Goal: Task Accomplishment & Management: Manage account settings

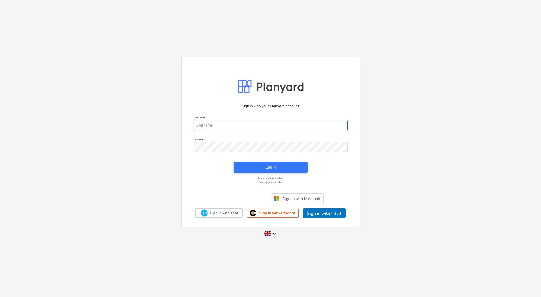
type input "[PERSON_NAME][EMAIL_ADDRESS][DOMAIN_NAME]"
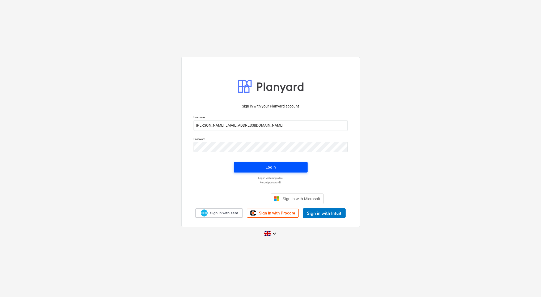
click at [267, 162] on button "Login" at bounding box center [271, 167] width 74 height 11
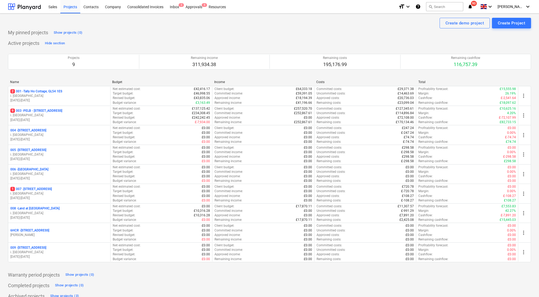
click at [41, 207] on p "008 - Land at [GEOGRAPHIC_DATA]" at bounding box center [34, 209] width 49 height 5
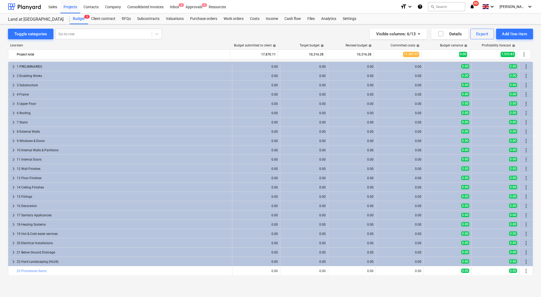
scroll to position [103, 0]
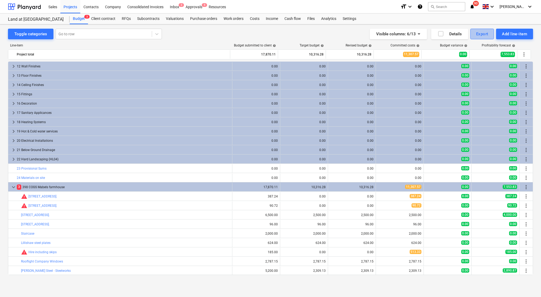
click at [477, 32] on div "Export" at bounding box center [482, 34] width 12 height 7
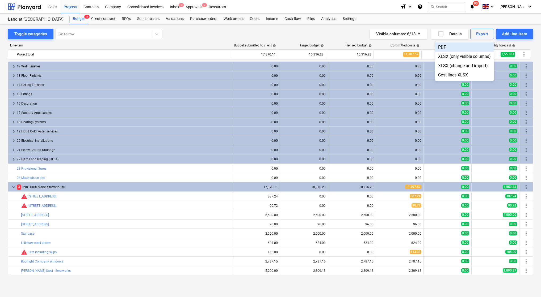
click at [458, 45] on div "PDF" at bounding box center [464, 47] width 59 height 9
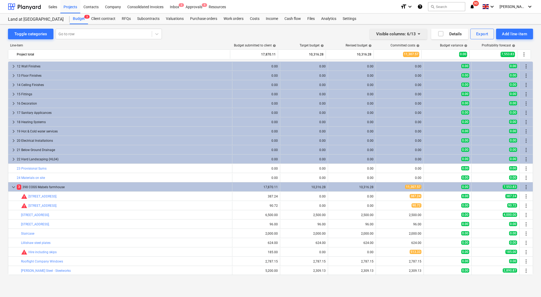
click at [421, 32] on icon "button" at bounding box center [419, 34] width 6 height 6
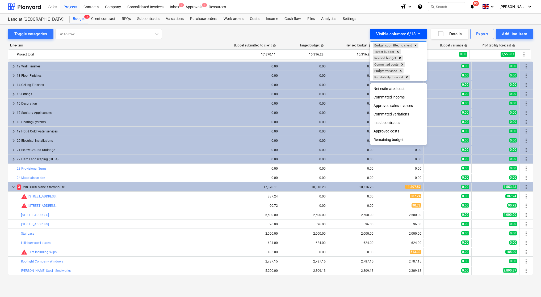
click at [419, 33] on div at bounding box center [270, 148] width 541 height 297
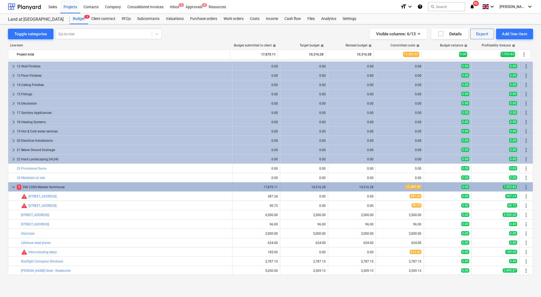
click at [16, 188] on div "keyboard_arrow_down 3 398 COGS Mabels farmhouse" at bounding box center [120, 187] width 224 height 9
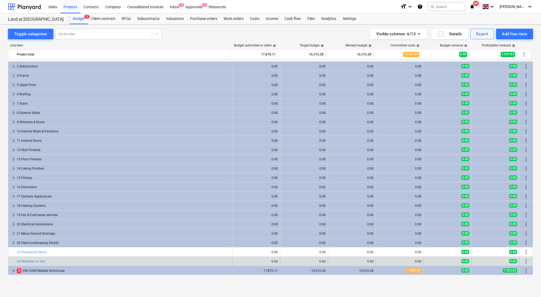
scroll to position [0, 0]
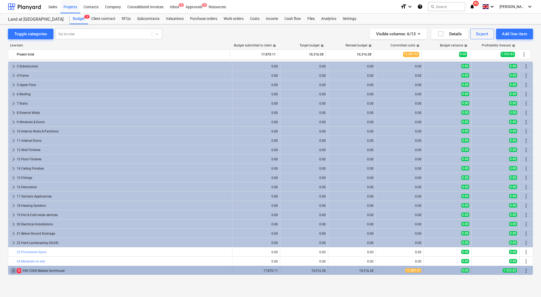
click at [14, 271] on span "keyboard_arrow_right" at bounding box center [13, 271] width 6 height 6
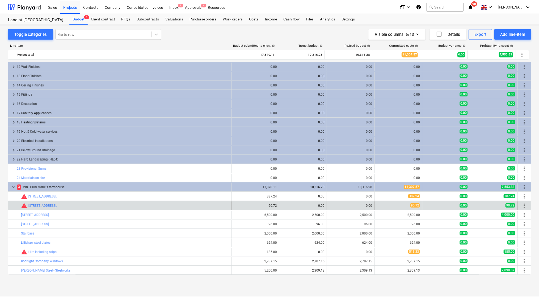
scroll to position [103, 0]
click at [57, 205] on link "[STREET_ADDRESS]." at bounding box center [42, 206] width 29 height 4
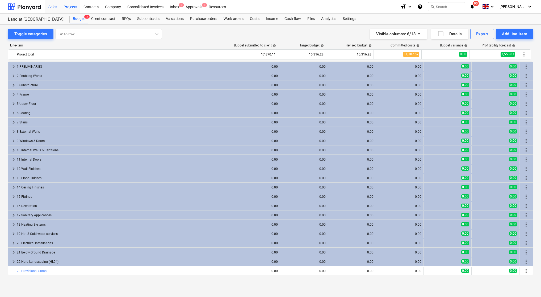
scroll to position [103, 0]
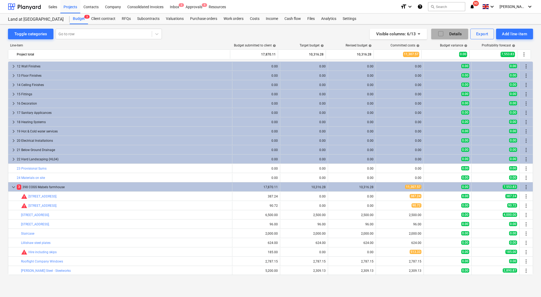
click at [437, 36] on icon "button" at bounding box center [440, 34] width 6 height 6
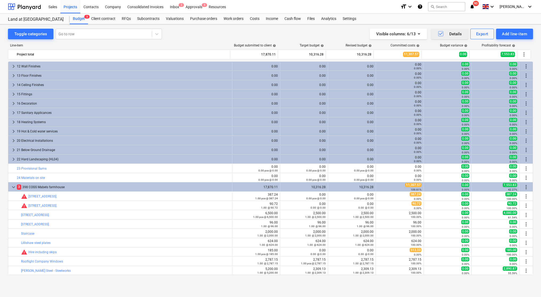
click at [441, 35] on icon "button" at bounding box center [440, 34] width 6 height 6
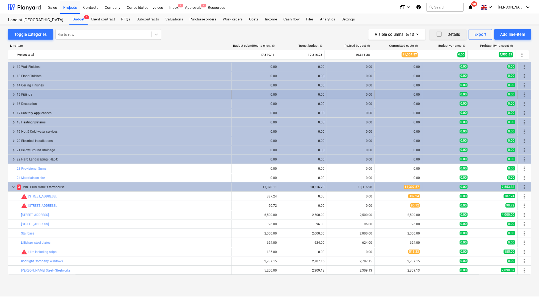
scroll to position [0, 0]
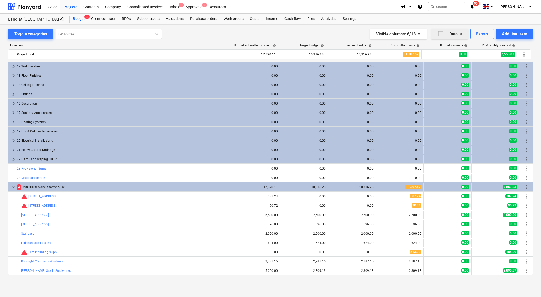
click at [42, 253] on link "Hire including skips" at bounding box center [42, 253] width 28 height 4
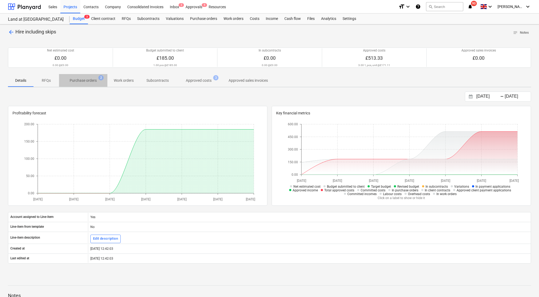
click at [95, 80] on p "Purchase orders" at bounding box center [83, 81] width 27 height 6
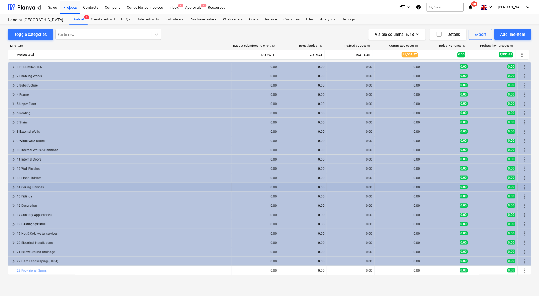
scroll to position [103, 0]
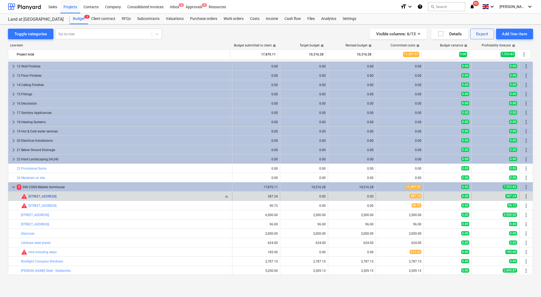
click at [57, 197] on link "[STREET_ADDRESS]." at bounding box center [42, 197] width 29 height 4
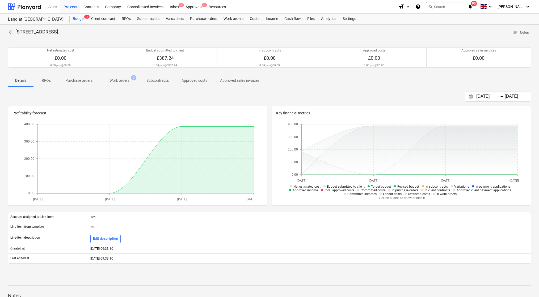
click at [79, 79] on p "Purchase orders" at bounding box center [78, 81] width 27 height 6
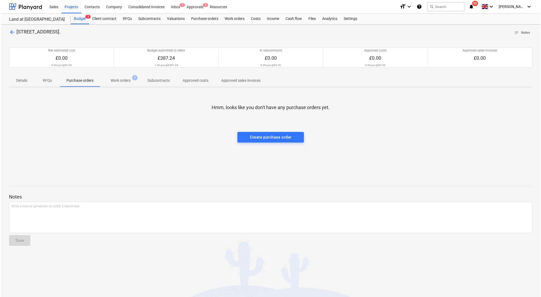
scroll to position [6, 0]
click at [11, 37] on div at bounding box center [270, 39] width 525 height 4
click at [116, 77] on span "Work orders 2" at bounding box center [119, 81] width 41 height 10
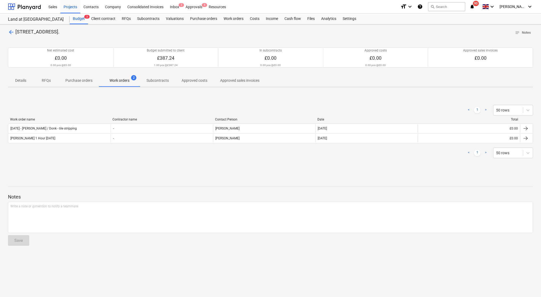
click at [11, 37] on div at bounding box center [270, 39] width 525 height 4
click at [10, 32] on span "arrow_back" at bounding box center [11, 32] width 6 height 6
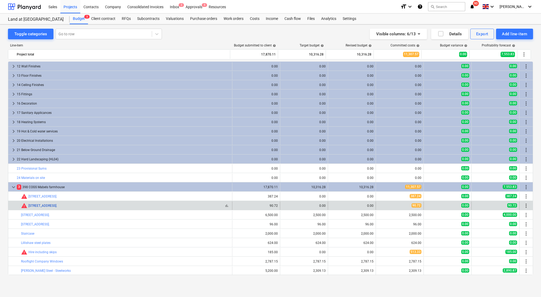
click at [57, 204] on link "[STREET_ADDRESS]." at bounding box center [42, 206] width 29 height 4
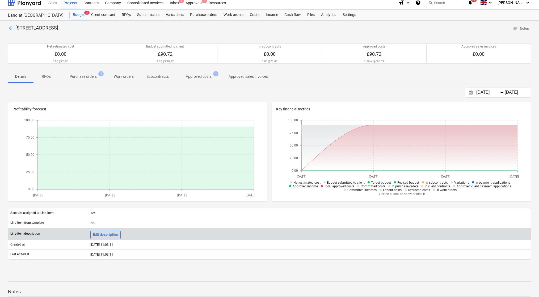
scroll to position [4, 0]
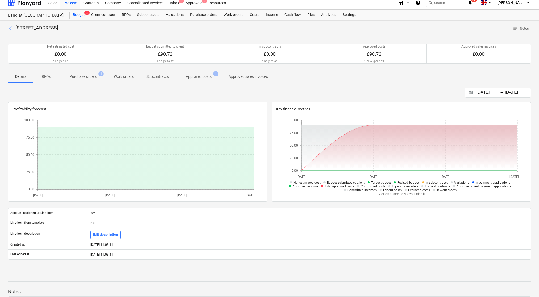
click at [84, 81] on button "Purchase orders 1" at bounding box center [83, 76] width 48 height 13
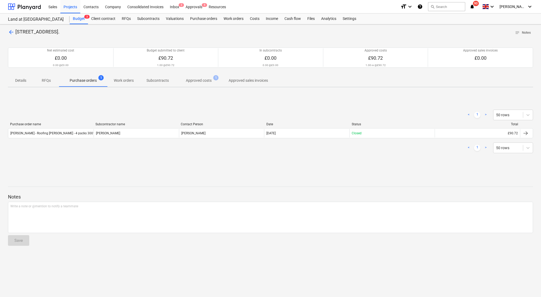
scroll to position [0, 0]
click at [13, 32] on span "arrow_back" at bounding box center [11, 32] width 6 height 6
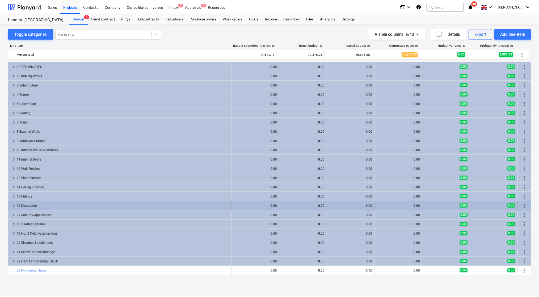
scroll to position [103, 0]
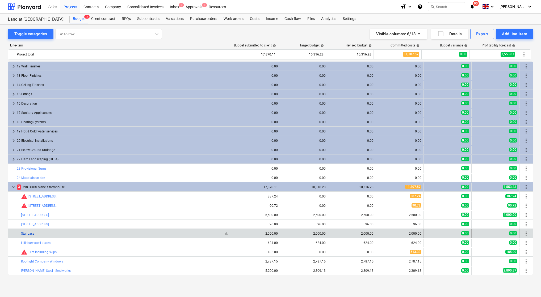
click at [31, 234] on link "Staircase" at bounding box center [27, 234] width 13 height 4
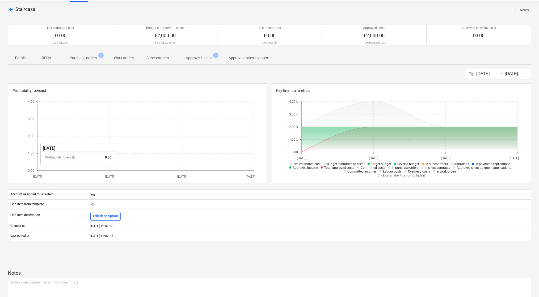
scroll to position [23, 0]
click at [81, 58] on p "Purchase orders" at bounding box center [83, 58] width 27 height 6
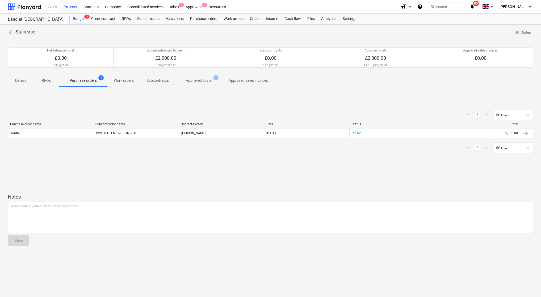
click at [12, 32] on span "arrow_back" at bounding box center [11, 32] width 6 height 6
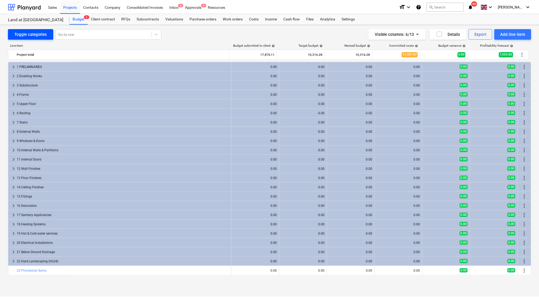
scroll to position [103, 0]
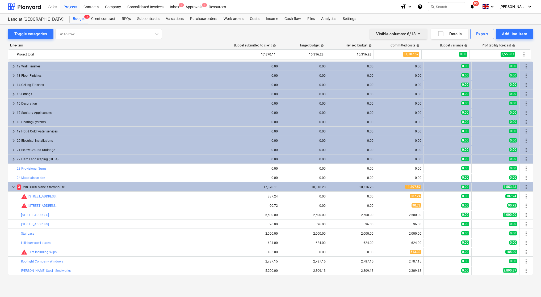
click at [420, 33] on icon "button" at bounding box center [419, 33] width 2 height 1
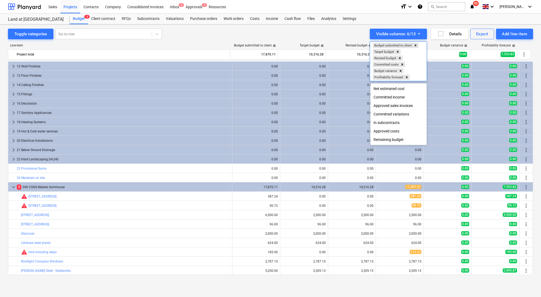
click at [240, 35] on div at bounding box center [270, 148] width 541 height 297
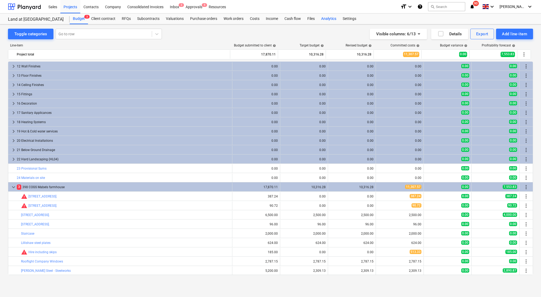
click at [325, 19] on div "Analytics" at bounding box center [329, 19] width 22 height 11
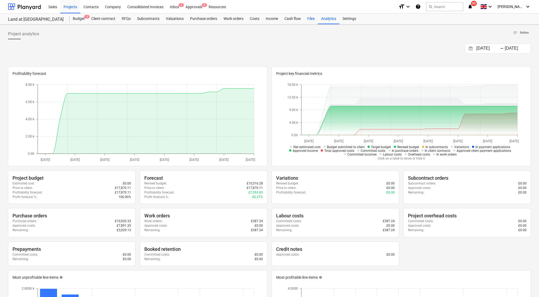
click at [312, 18] on div "Files" at bounding box center [311, 19] width 14 height 11
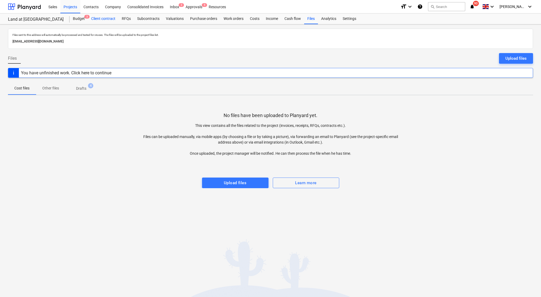
click at [114, 18] on div "Client contract" at bounding box center [103, 19] width 31 height 11
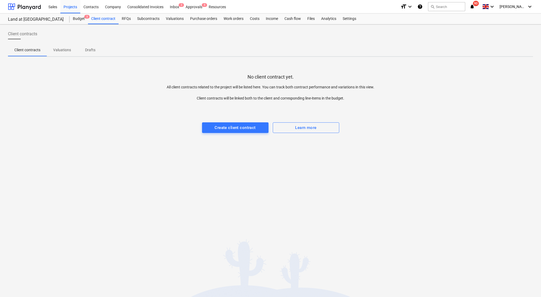
click at [69, 50] on p "Valuations" at bounding box center [62, 50] width 18 height 6
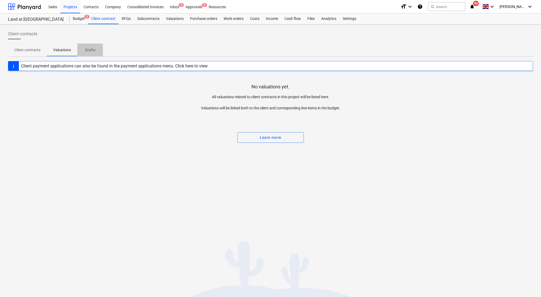
click at [86, 50] on p "Drafts" at bounding box center [90, 50] width 13 height 6
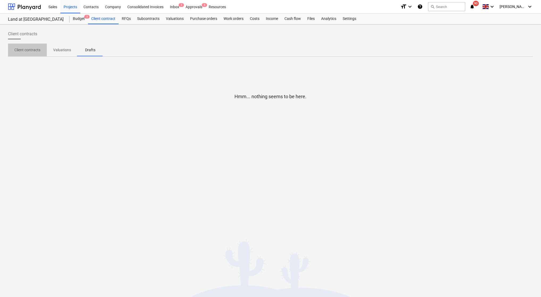
click at [39, 50] on p "Client contracts" at bounding box center [27, 50] width 26 height 6
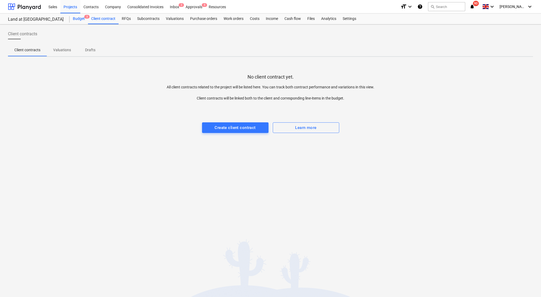
click at [82, 18] on div "Budget 3" at bounding box center [79, 19] width 18 height 11
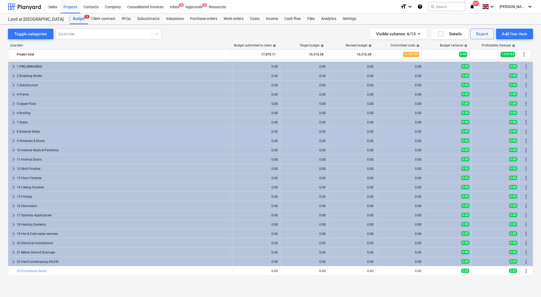
scroll to position [103, 0]
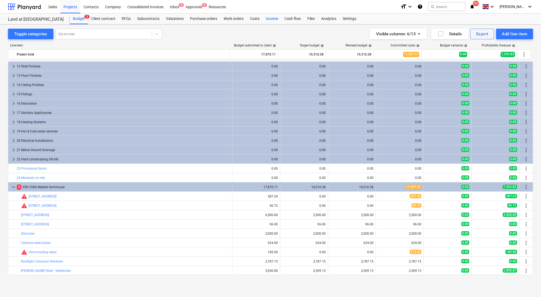
click at [264, 20] on div "Income" at bounding box center [272, 19] width 19 height 11
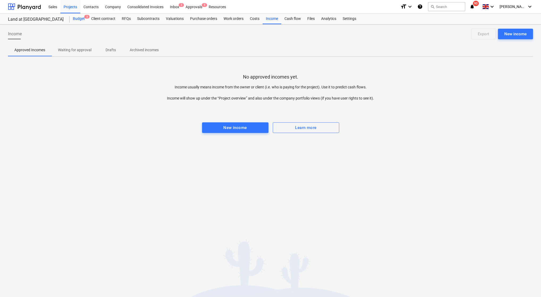
click at [78, 20] on div "Budget 3" at bounding box center [79, 19] width 18 height 11
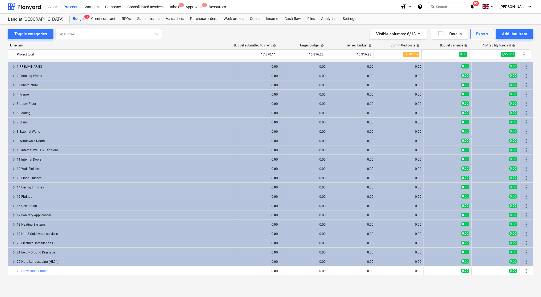
scroll to position [103, 0]
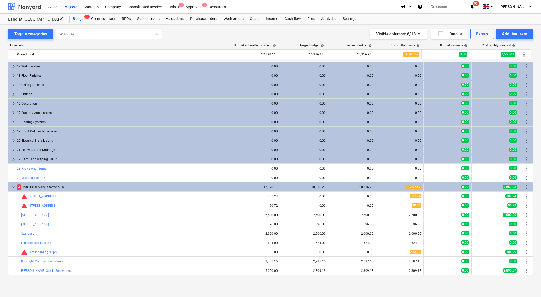
click at [29, 5] on div at bounding box center [24, 6] width 33 height 13
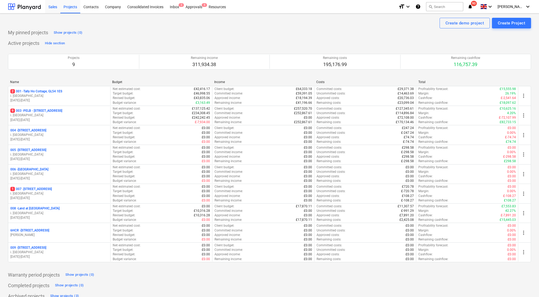
click at [49, 6] on div "Sales" at bounding box center [52, 7] width 15 height 14
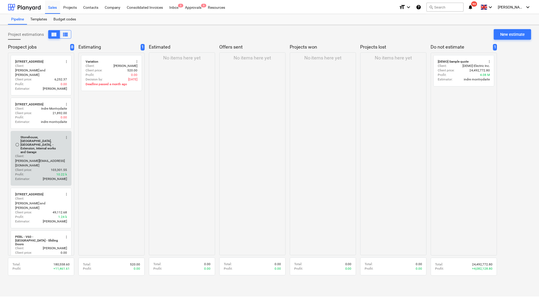
scroll to position [20, 0]
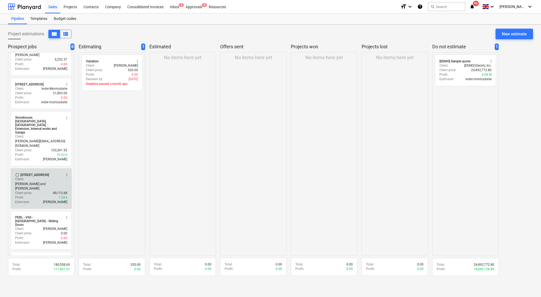
click at [34, 173] on div "[STREET_ADDRESS]" at bounding box center [34, 175] width 28 height 4
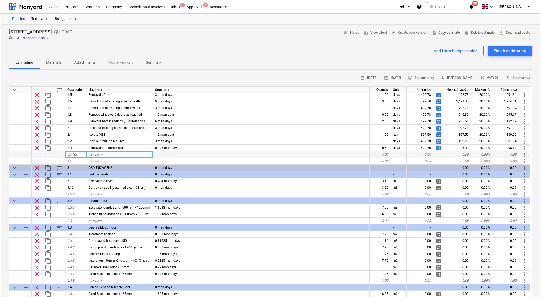
scroll to position [77, 0]
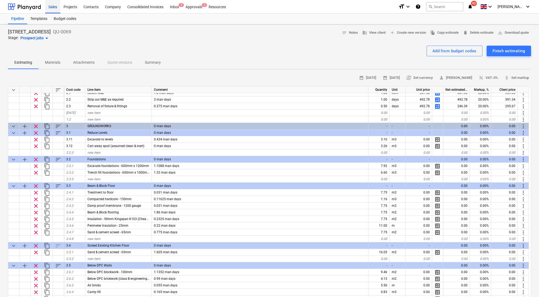
click at [54, 7] on div "Sales" at bounding box center [52, 7] width 15 height 14
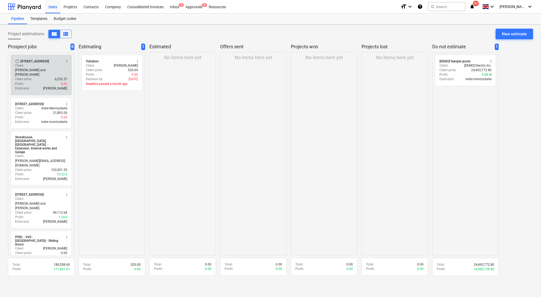
click at [34, 82] on div "Profit : 0.00" at bounding box center [41, 84] width 52 height 5
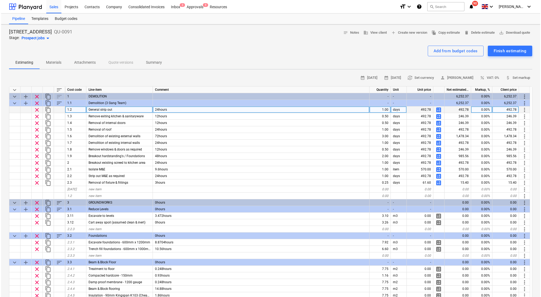
scroll to position [45, 0]
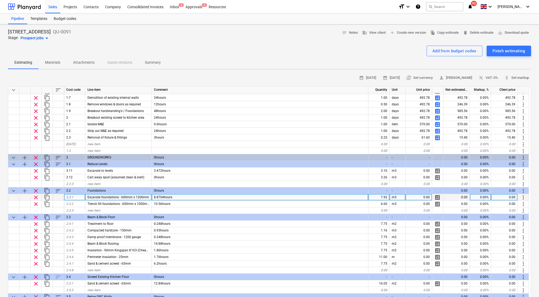
click at [438, 197] on span "calculate" at bounding box center [437, 198] width 6 height 6
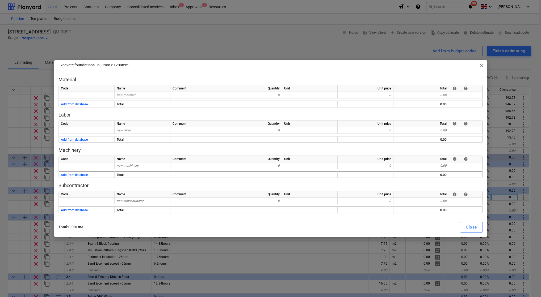
click at [482, 65] on span "close" at bounding box center [481, 65] width 6 height 6
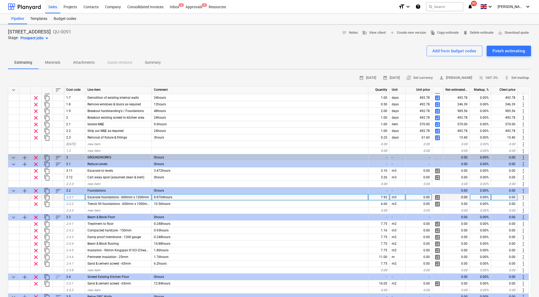
click at [438, 199] on span "calculate" at bounding box center [437, 198] width 6 height 6
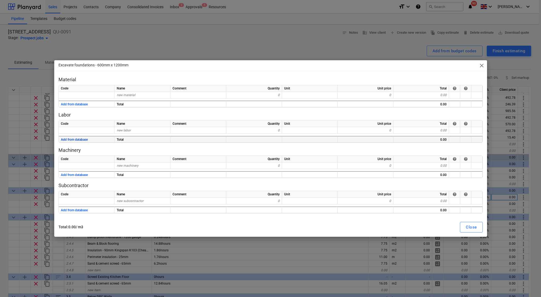
click at [81, 140] on button "Add from database" at bounding box center [74, 140] width 27 height 7
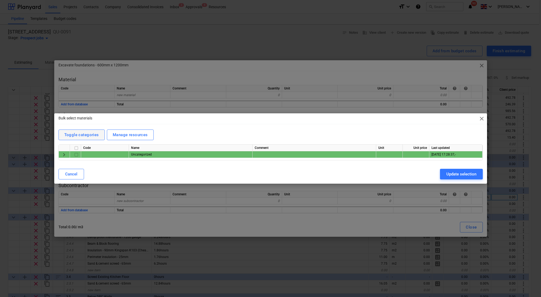
click at [71, 136] on div "Toggle categories" at bounding box center [81, 135] width 35 height 7
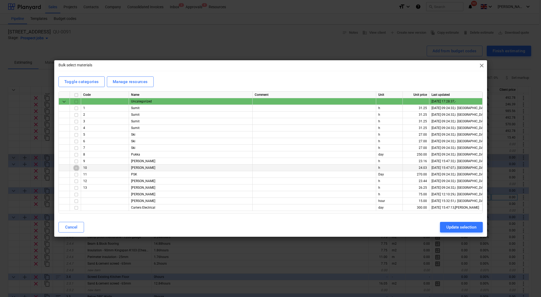
click at [75, 169] on input "checkbox" at bounding box center [76, 168] width 6 height 6
click at [77, 187] on input "checkbox" at bounding box center [76, 188] width 6 height 6
click at [462, 228] on div "Update selection" at bounding box center [461, 227] width 30 height 7
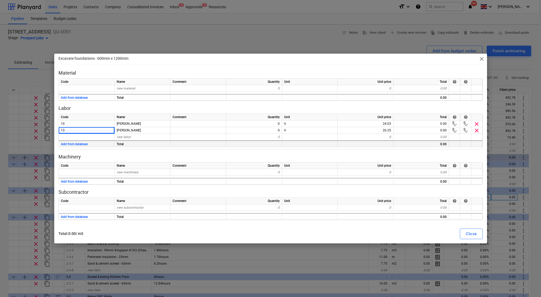
type textarea "x"
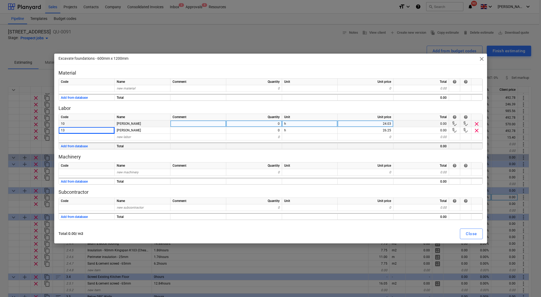
click at [256, 125] on div "0" at bounding box center [254, 124] width 56 height 7
type input "4"
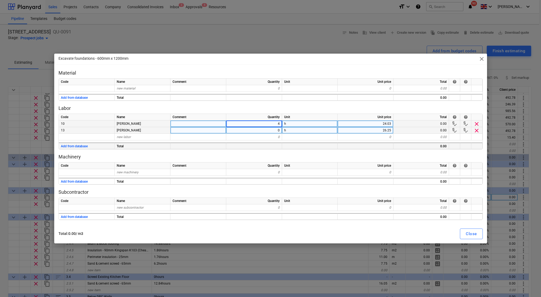
click at [257, 130] on div "0" at bounding box center [254, 130] width 56 height 7
type textarea "x"
type input "4"
click at [466, 235] on div "Close" at bounding box center [471, 234] width 11 height 7
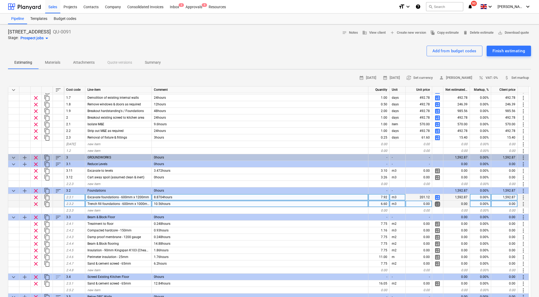
click at [436, 205] on span "calculate" at bounding box center [437, 204] width 6 height 6
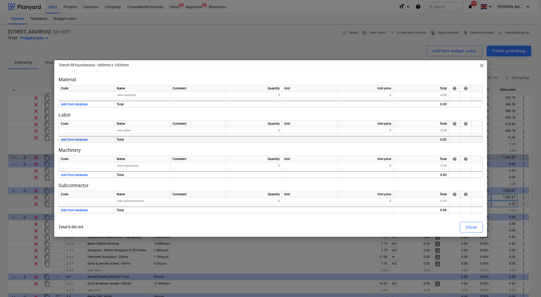
click at [81, 139] on button "Add from database" at bounding box center [74, 140] width 27 height 7
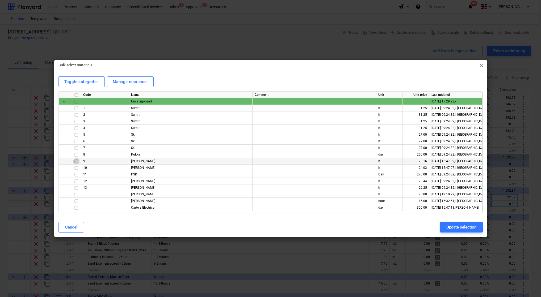
click at [76, 161] on input "checkbox" at bounding box center [76, 161] width 6 height 6
click at [76, 162] on input "checkbox" at bounding box center [76, 161] width 6 height 6
click at [77, 168] on input "checkbox" at bounding box center [76, 168] width 6 height 6
click at [76, 188] on input "checkbox" at bounding box center [76, 188] width 6 height 6
click at [451, 225] on div "Update selection" at bounding box center [461, 227] width 30 height 7
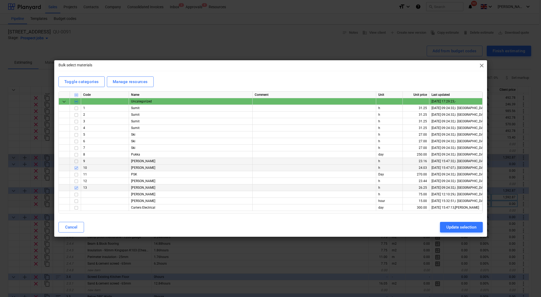
type textarea "x"
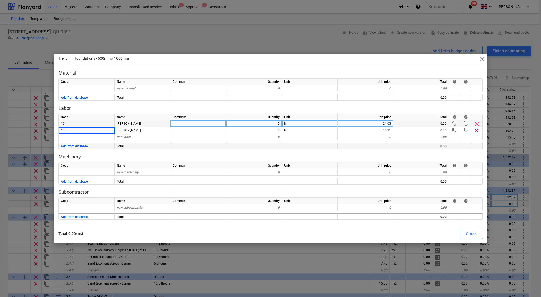
click at [249, 126] on div "0" at bounding box center [254, 124] width 56 height 7
type input "1"
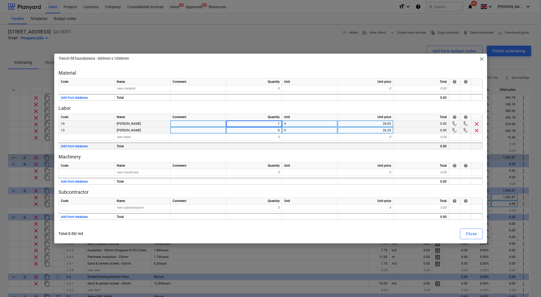
click at [252, 132] on div "0" at bounding box center [254, 130] width 56 height 7
type textarea "x"
click at [262, 126] on div "1" at bounding box center [254, 124] width 56 height 7
type input "2"
click at [264, 130] on div "0" at bounding box center [254, 130] width 56 height 7
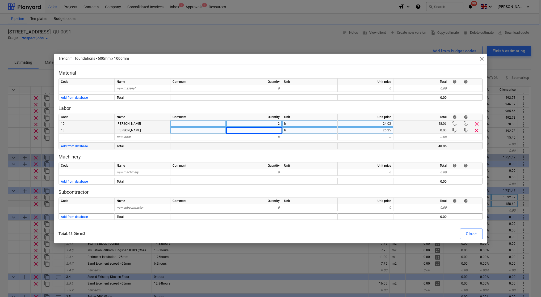
type textarea "x"
type input "2"
click at [464, 234] on button "Close" at bounding box center [471, 234] width 23 height 11
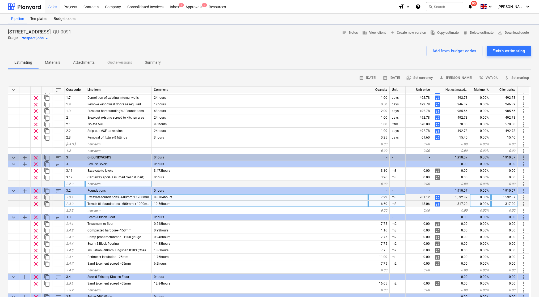
type textarea "x"
click at [30, 7] on div at bounding box center [24, 6] width 33 height 13
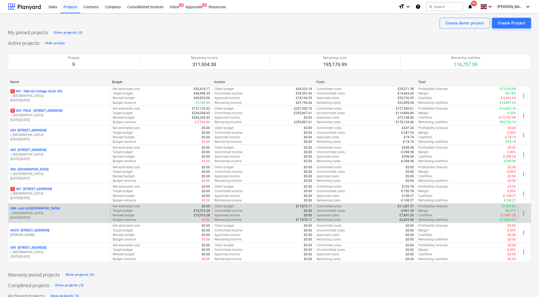
click at [41, 207] on p "008 - Land at [GEOGRAPHIC_DATA]" at bounding box center [34, 209] width 49 height 5
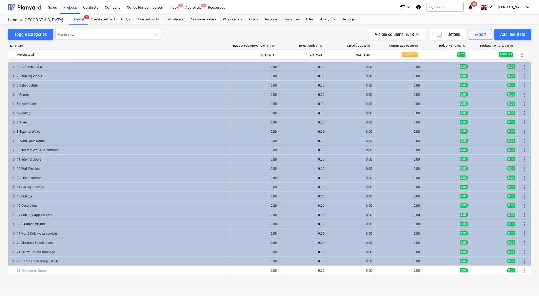
scroll to position [103, 0]
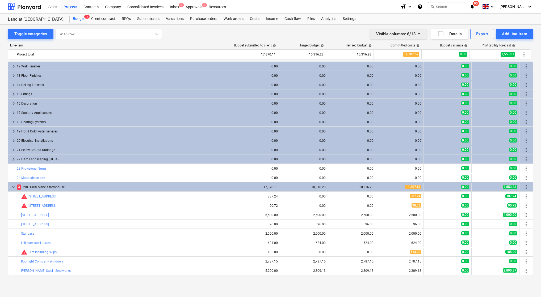
click at [419, 35] on icon "button" at bounding box center [419, 34] width 6 height 6
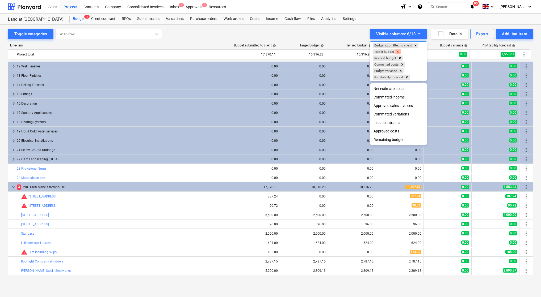
click at [399, 52] on icon "Remove Target budget" at bounding box center [398, 52] width 4 height 4
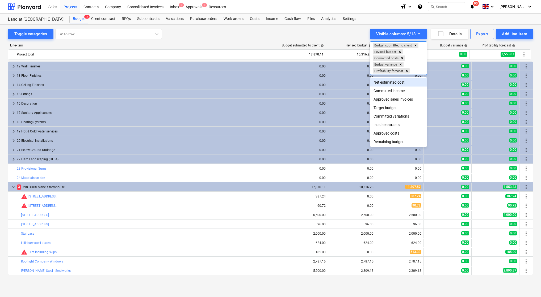
click at [399, 52] on icon "Remove Revised budget" at bounding box center [400, 52] width 4 height 4
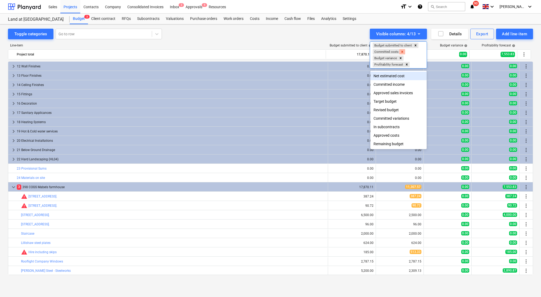
click at [403, 50] on icon "Remove Committed costs" at bounding box center [402, 52] width 4 height 4
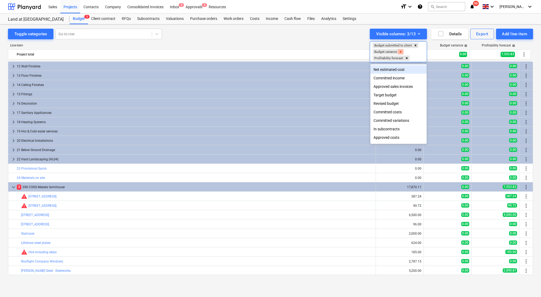
click at [402, 52] on icon "Remove Budget variance" at bounding box center [401, 52] width 2 height 2
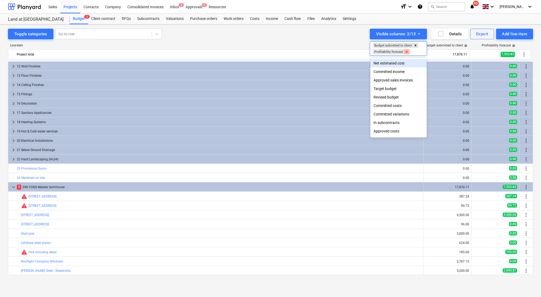
click at [405, 52] on div "Remove Profitability forecast" at bounding box center [407, 51] width 6 height 5
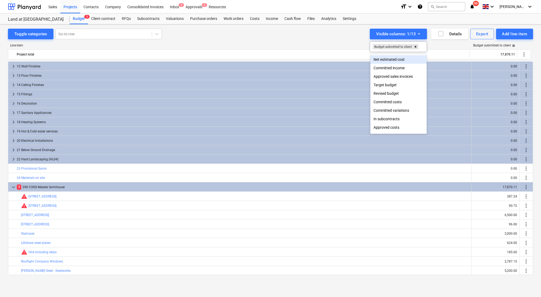
click at [437, 44] on div at bounding box center [270, 148] width 541 height 297
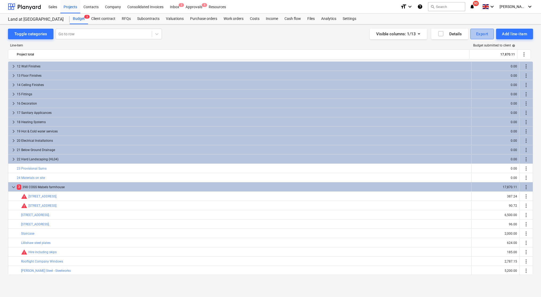
click at [477, 35] on div "Export" at bounding box center [482, 34] width 12 height 7
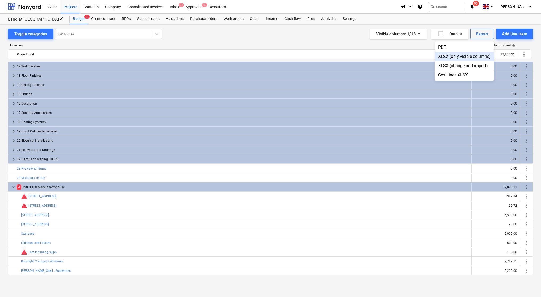
click at [470, 54] on div "XLSX (only visible columns)" at bounding box center [464, 56] width 59 height 9
click at [476, 34] on div "Export" at bounding box center [482, 34] width 12 height 7
click at [462, 76] on div "Cost lines XLSX" at bounding box center [464, 74] width 59 height 9
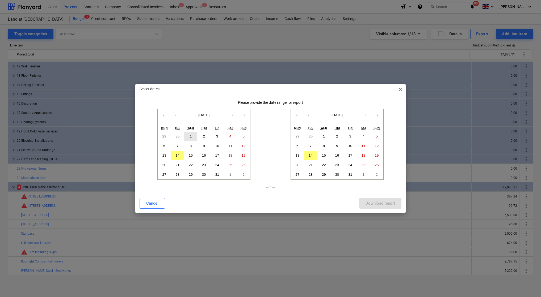
click at [190, 135] on button "1" at bounding box center [190, 137] width 13 height 10
click at [179, 118] on button "‹" at bounding box center [175, 115] width 12 height 12
click at [174, 118] on button "‹" at bounding box center [175, 115] width 12 height 12
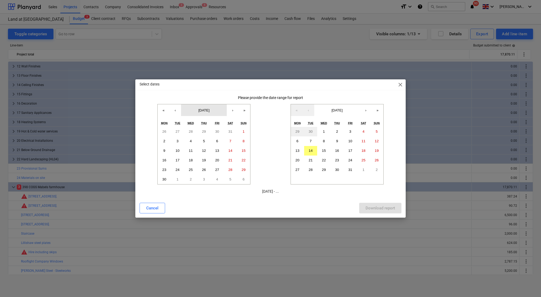
click at [207, 111] on span "[DATE]" at bounding box center [203, 110] width 11 height 4
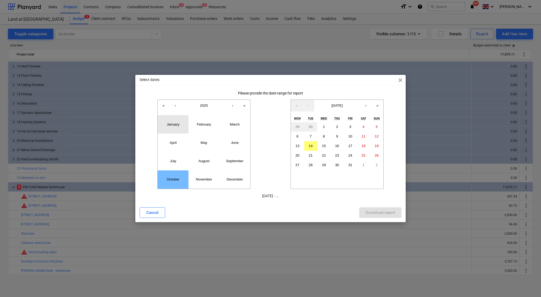
click at [183, 131] on button "January" at bounding box center [173, 124] width 31 height 18
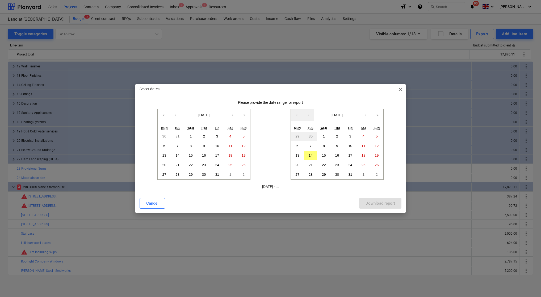
click at [322, 192] on div "Please provide the date range for report « ‹ [DATE] › » Mon Tue Wed Thu Fri Sat…" at bounding box center [270, 146] width 271 height 93
click at [325, 137] on button "1" at bounding box center [323, 137] width 13 height 10
click at [314, 154] on button "14" at bounding box center [310, 156] width 13 height 10
click at [375, 205] on div "Download report" at bounding box center [380, 203] width 30 height 7
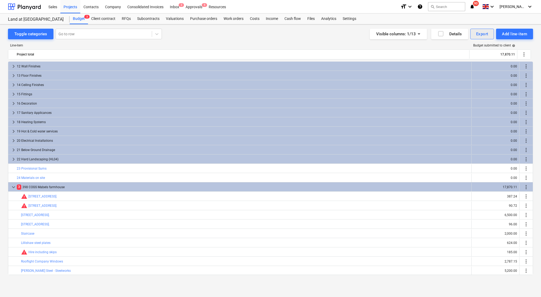
click at [483, 35] on div "Export" at bounding box center [482, 34] width 12 height 7
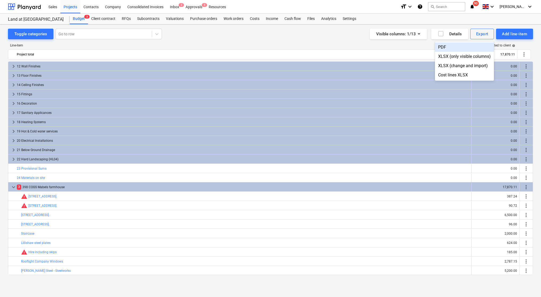
click at [456, 45] on div "PDF" at bounding box center [464, 47] width 59 height 9
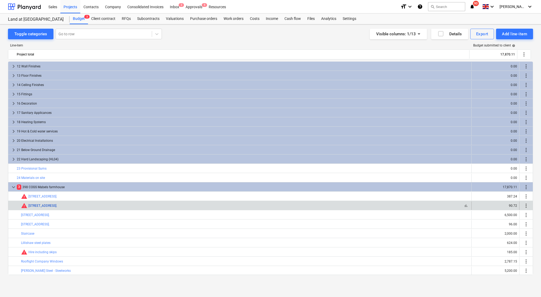
click at [57, 206] on link "[STREET_ADDRESS]." at bounding box center [42, 206] width 29 height 4
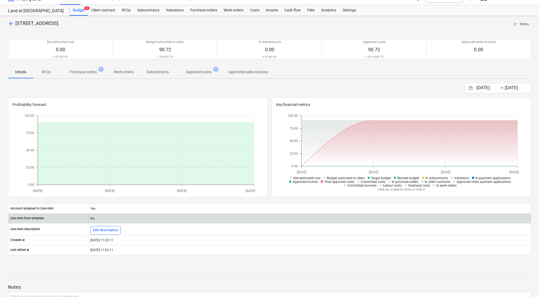
scroll to position [9, 0]
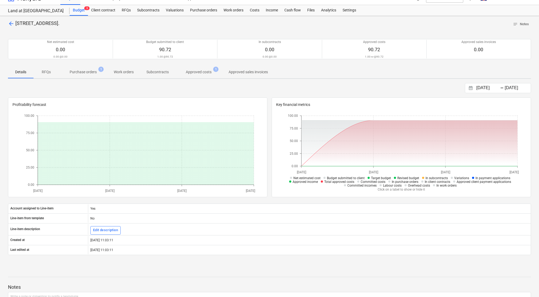
click at [82, 73] on p "Purchase orders" at bounding box center [83, 72] width 27 height 6
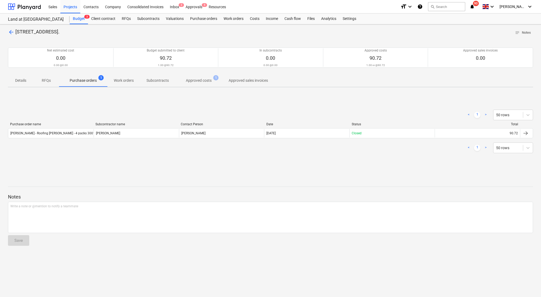
click at [12, 32] on span "arrow_back" at bounding box center [11, 32] width 6 height 6
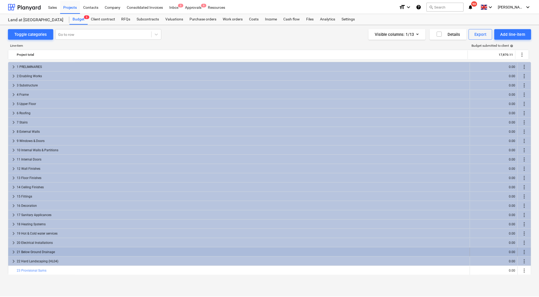
scroll to position [103, 0]
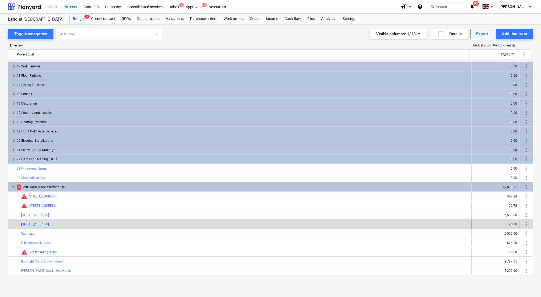
click at [50, 225] on link "[STREET_ADDRESS]." at bounding box center [35, 225] width 29 height 4
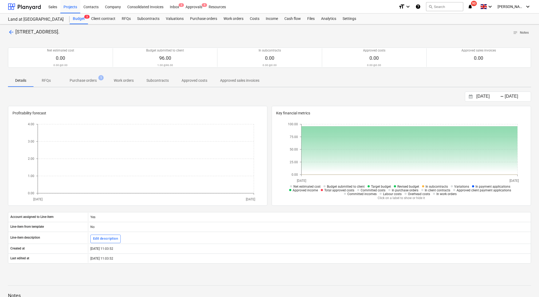
click at [79, 79] on p "Purchase orders" at bounding box center [83, 81] width 27 height 6
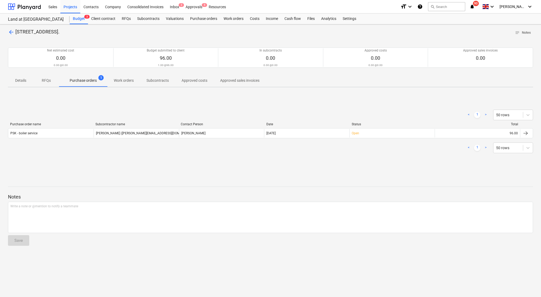
click at [11, 32] on span "arrow_back" at bounding box center [11, 32] width 6 height 6
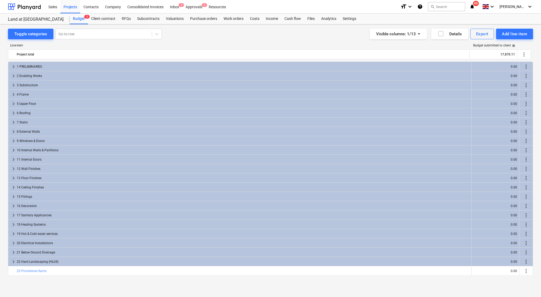
scroll to position [103, 0]
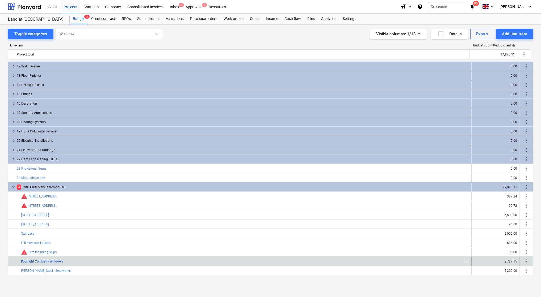
click at [43, 263] on link "Rooflight Company Windows" at bounding box center [42, 262] width 42 height 4
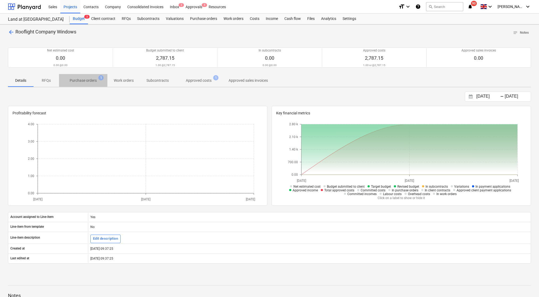
click at [80, 82] on p "Purchase orders" at bounding box center [83, 81] width 27 height 6
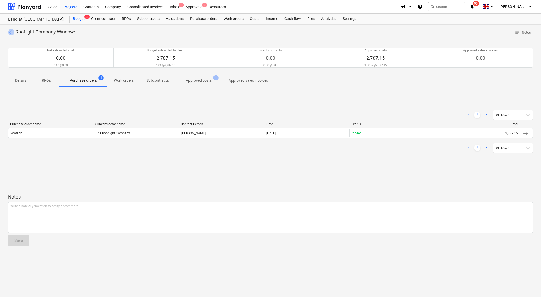
click at [11, 32] on span "arrow_back" at bounding box center [11, 32] width 6 height 6
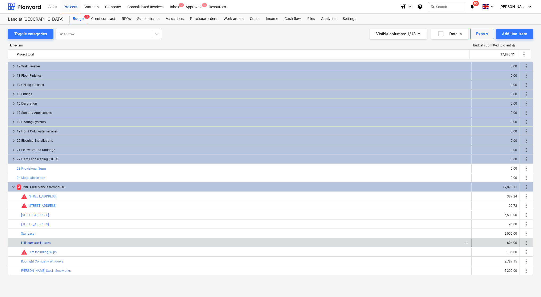
click at [35, 244] on link "Lillishaw steel plates" at bounding box center [36, 243] width 30 height 4
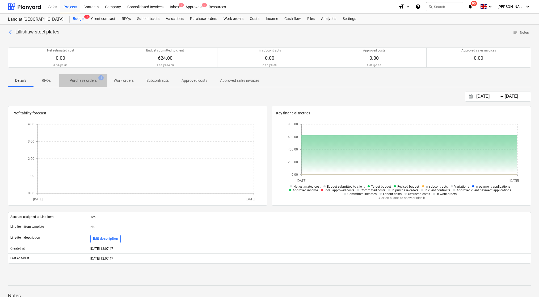
click at [77, 81] on p "Purchase orders" at bounding box center [83, 81] width 27 height 6
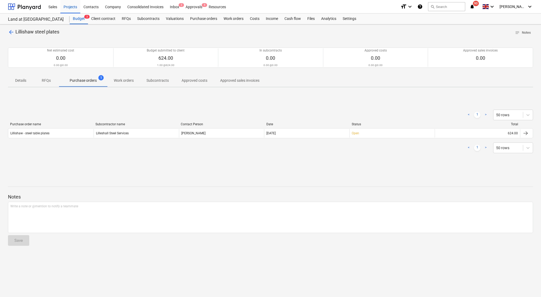
click at [11, 33] on span "arrow_back" at bounding box center [11, 32] width 6 height 6
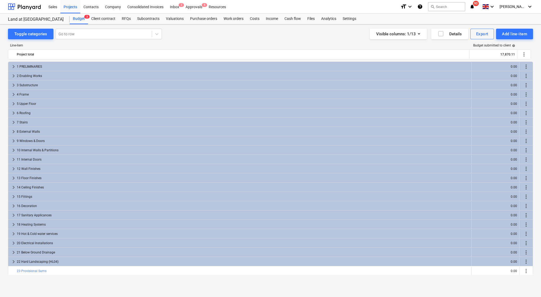
scroll to position [103, 0]
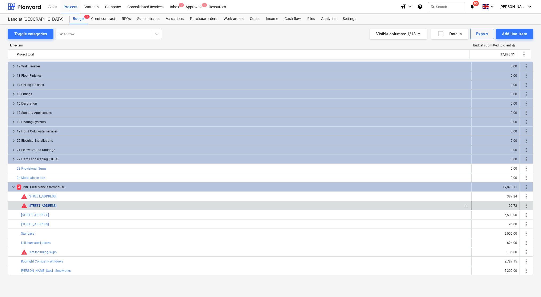
click at [57, 204] on link "[STREET_ADDRESS]." at bounding box center [42, 206] width 29 height 4
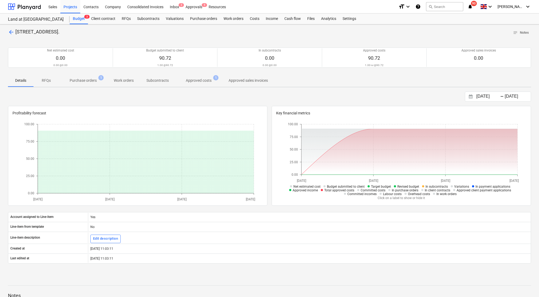
click at [77, 83] on p "Purchase orders" at bounding box center [83, 81] width 27 height 6
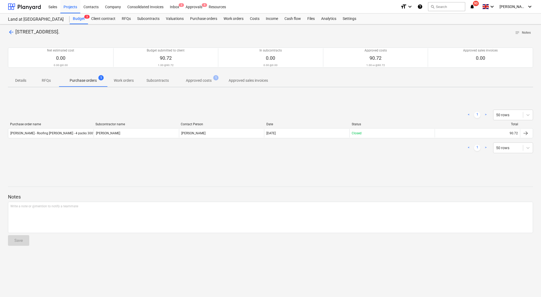
click at [13, 31] on span "arrow_back" at bounding box center [11, 32] width 6 height 6
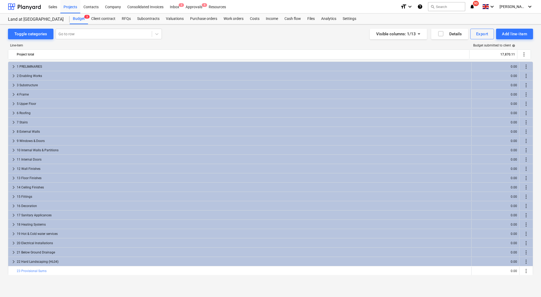
scroll to position [103, 0]
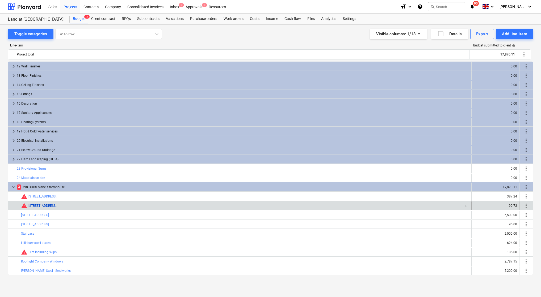
click at [57, 205] on link "[STREET_ADDRESS]." at bounding box center [42, 206] width 29 height 4
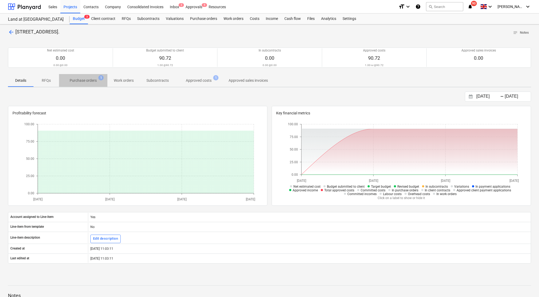
click at [77, 79] on p "Purchase orders" at bounding box center [83, 81] width 27 height 6
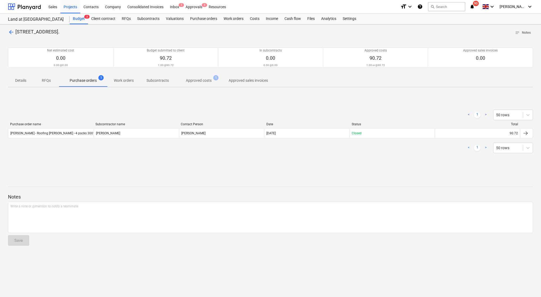
click at [11, 36] on div "arrow_back [STREET_ADDRESS]. notes Notes" at bounding box center [270, 33] width 525 height 8
click at [12, 33] on span "arrow_back" at bounding box center [11, 32] width 6 height 6
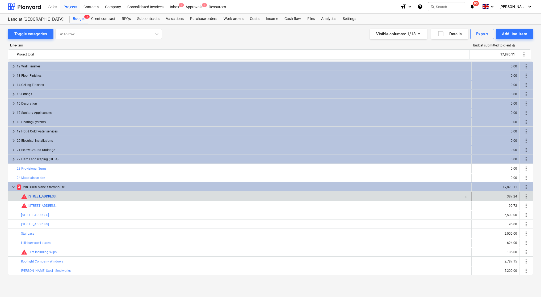
click at [57, 197] on link "[STREET_ADDRESS]." at bounding box center [42, 197] width 29 height 4
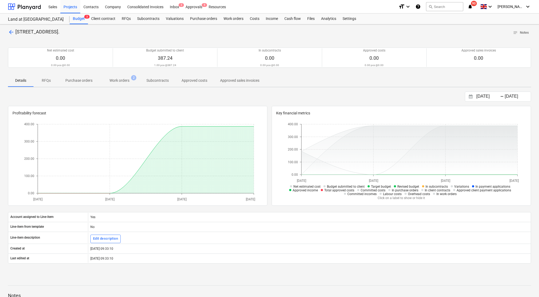
click at [122, 79] on p "Work orders" at bounding box center [120, 81] width 20 height 6
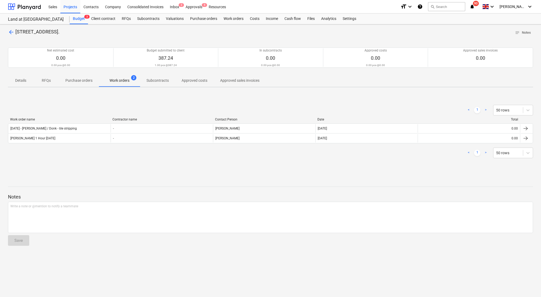
click at [13, 33] on span "arrow_back" at bounding box center [11, 32] width 6 height 6
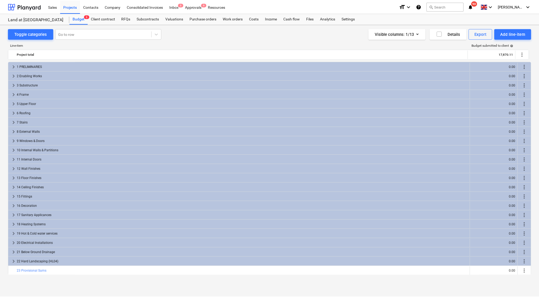
scroll to position [103, 0]
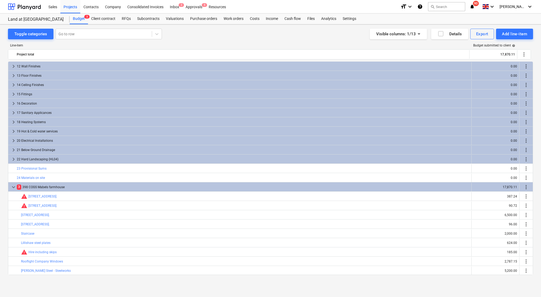
click at [241, 0] on div "Sales Projects Contacts Company Consolidated Invoices Inbox 3 Approvals 9 Resou…" at bounding box center [220, 6] width 351 height 13
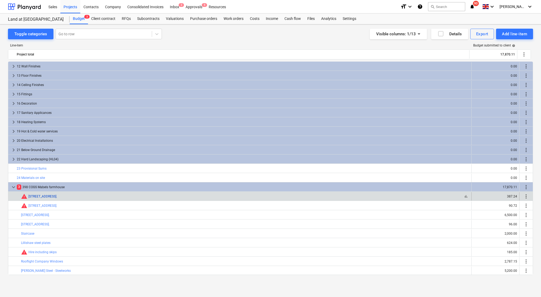
click at [57, 198] on link "[STREET_ADDRESS]." at bounding box center [42, 197] width 29 height 4
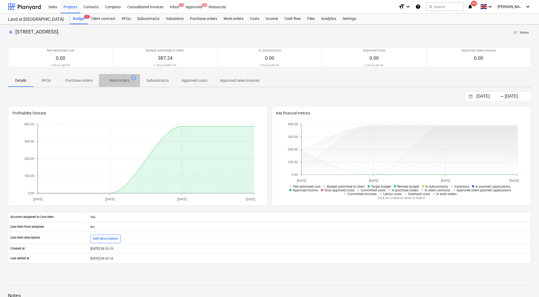
click at [121, 82] on p "Work orders" at bounding box center [120, 81] width 20 height 6
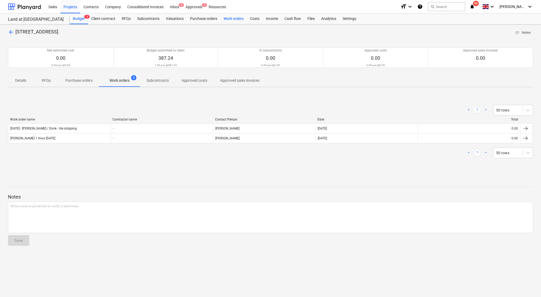
click at [241, 17] on div "Work orders" at bounding box center [233, 19] width 26 height 11
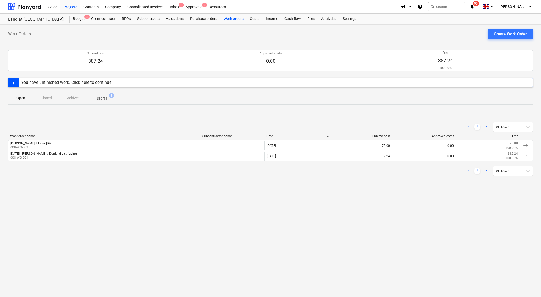
click at [100, 99] on p "Drafts" at bounding box center [102, 99] width 10 height 6
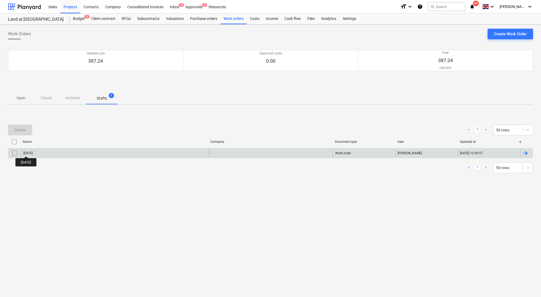
click at [33, 152] on div "[DATE]" at bounding box center [27, 153] width 9 height 4
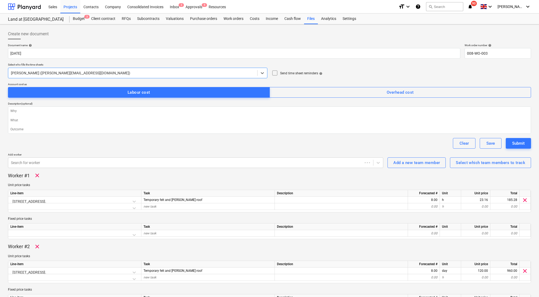
type textarea "x"
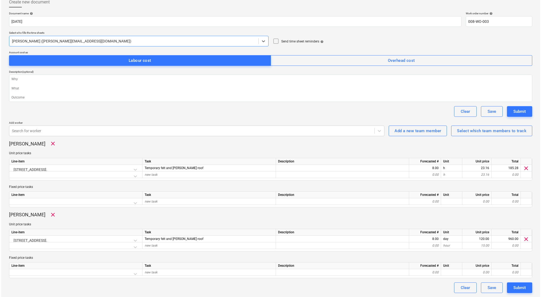
scroll to position [32, 0]
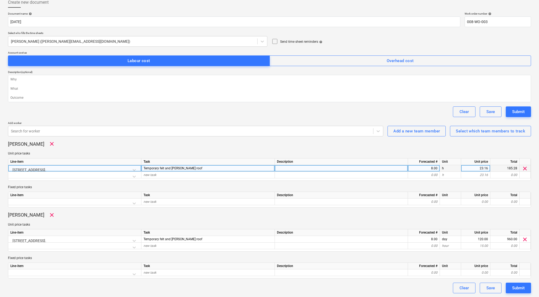
click at [431, 167] on div "8.00" at bounding box center [423, 168] width 27 height 7
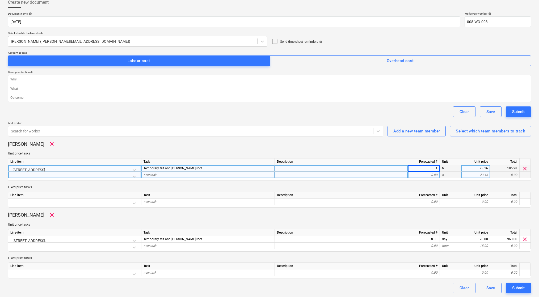
type input "10"
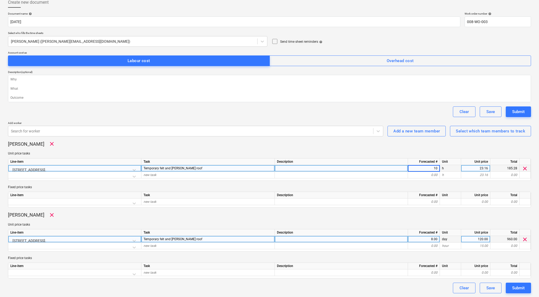
type textarea "x"
click at [429, 238] on div "8.00" at bounding box center [423, 239] width 27 height 7
type input "10"
type textarea "x"
click at [433, 284] on div "Clear Save Submit" at bounding box center [269, 288] width 523 height 11
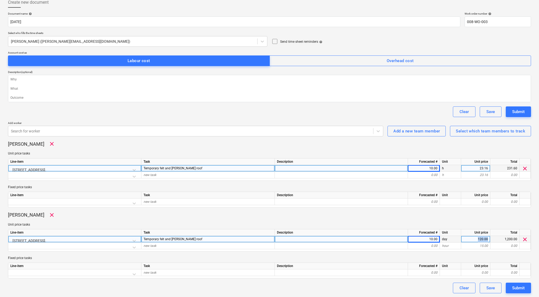
drag, startPoint x: 488, startPoint y: 238, endPoint x: 477, endPoint y: 238, distance: 10.6
click at [477, 238] on div "120.00" at bounding box center [475, 239] width 29 height 7
type input "15"
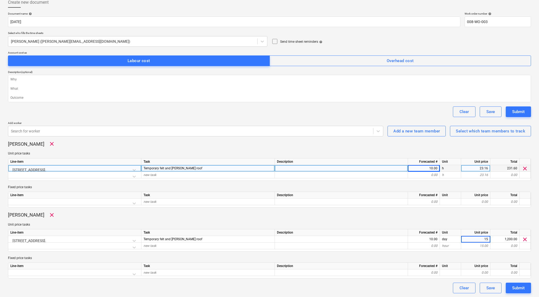
click at [477, 223] on p "Unit price tasks" at bounding box center [269, 225] width 523 height 5
click at [515, 288] on div "Submit" at bounding box center [518, 288] width 12 height 7
type textarea "x"
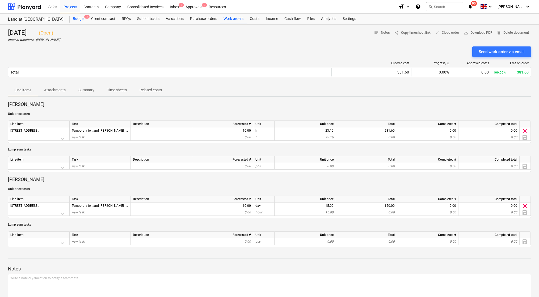
click at [78, 21] on div "Budget 3" at bounding box center [79, 19] width 18 height 11
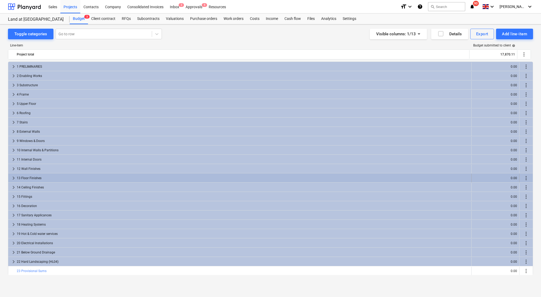
scroll to position [103, 0]
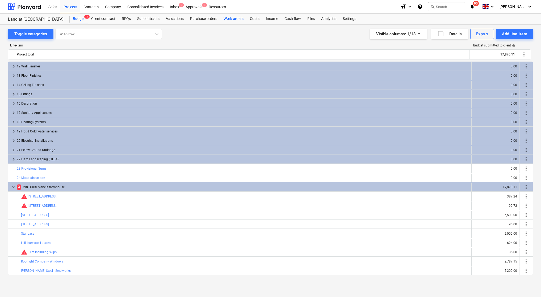
click at [228, 19] on div "Work orders" at bounding box center [233, 19] width 26 height 11
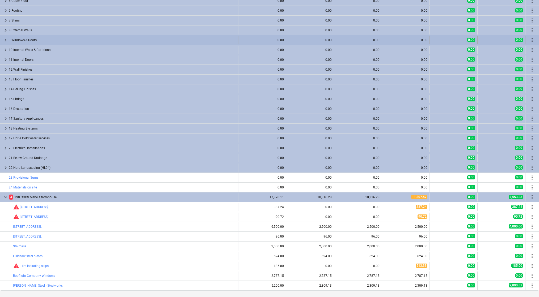
scroll to position [89, 0]
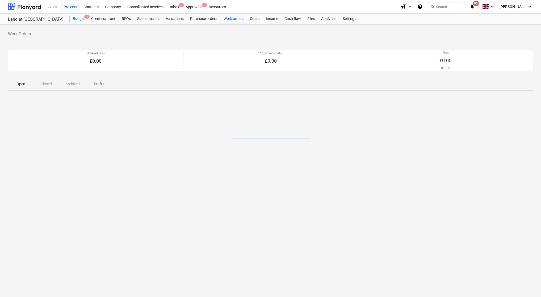
click at [75, 18] on div "Budget 3" at bounding box center [79, 19] width 18 height 11
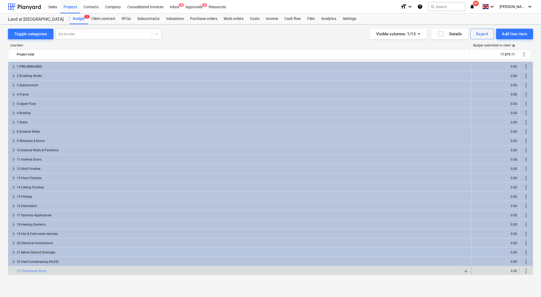
scroll to position [103, 0]
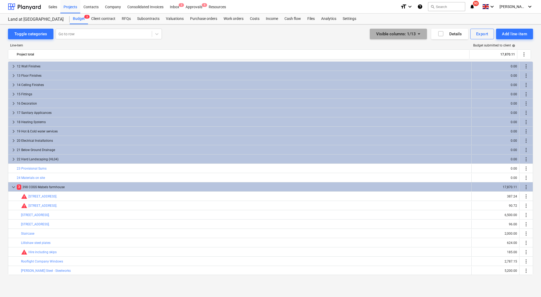
click at [418, 36] on icon "button" at bounding box center [419, 34] width 6 height 6
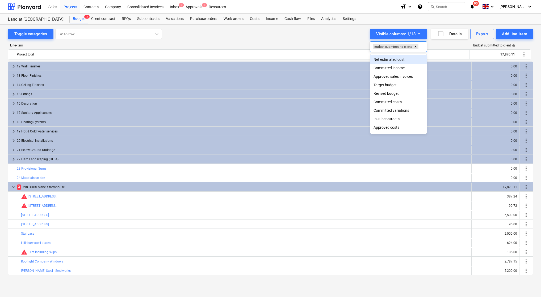
click at [396, 61] on div "Net estimated cost" at bounding box center [398, 59] width 56 height 9
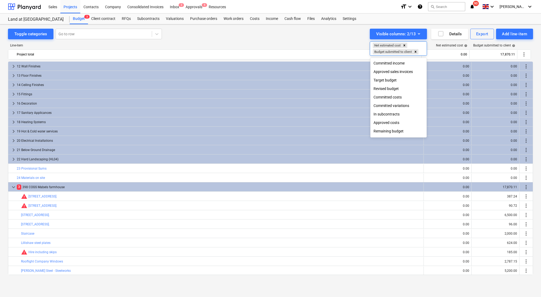
click at [394, 80] on div "Target budget" at bounding box center [398, 80] width 56 height 9
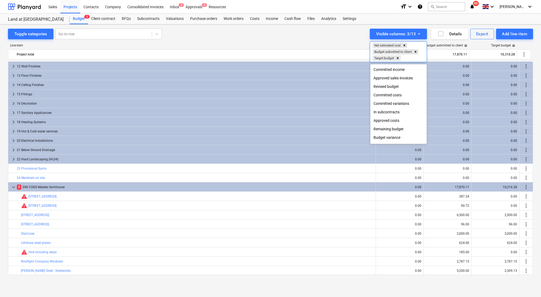
click at [392, 87] on div "Revised budget" at bounding box center [398, 86] width 56 height 9
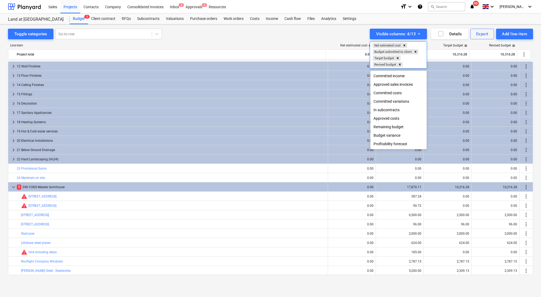
click at [393, 119] on div "Approved costs" at bounding box center [398, 118] width 56 height 9
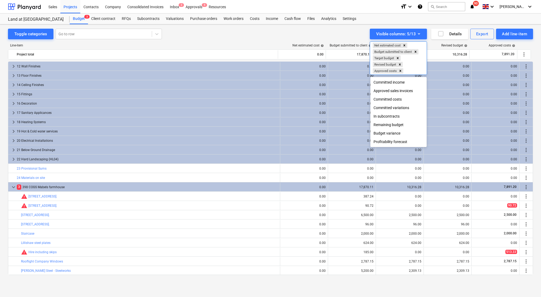
click at [386, 98] on div "Committed costs" at bounding box center [398, 99] width 56 height 9
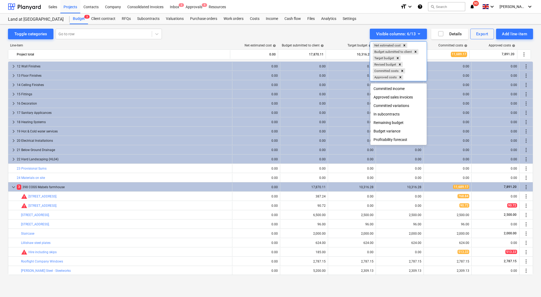
click at [453, 196] on div at bounding box center [270, 148] width 541 height 297
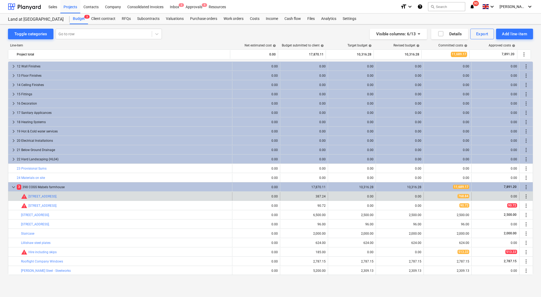
scroll to position [1, 0]
click at [284, 196] on span "edit" at bounding box center [285, 197] width 4 height 4
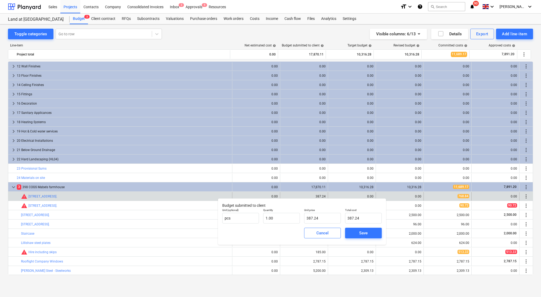
scroll to position [0, 0]
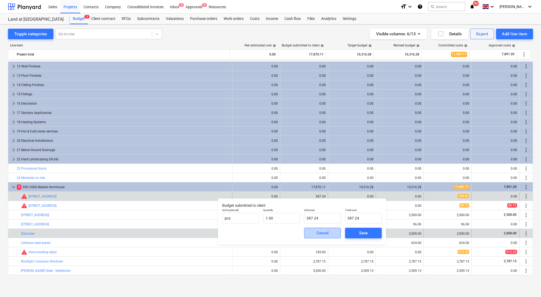
drag, startPoint x: 328, startPoint y: 233, endPoint x: 331, endPoint y: 230, distance: 4.3
click at [327, 232] on div "Cancel" at bounding box center [322, 233] width 12 height 7
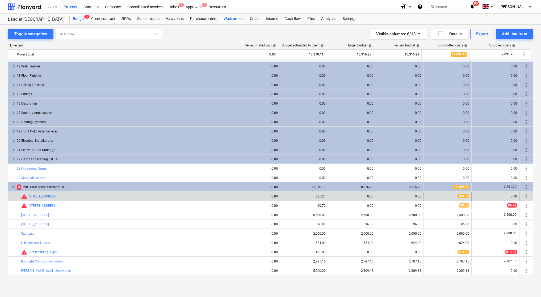
click at [233, 20] on div "Work orders" at bounding box center [233, 19] width 26 height 11
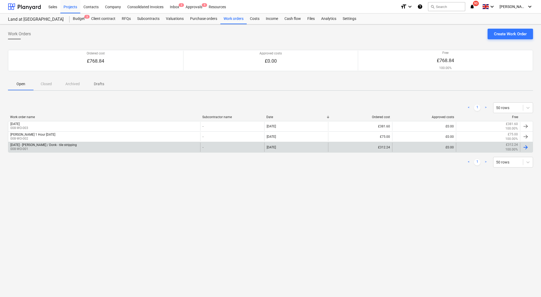
click at [85, 143] on div "Friday 18th September - Dan / Donk - tile stripping 008-WO-001" at bounding box center [104, 147] width 192 height 9
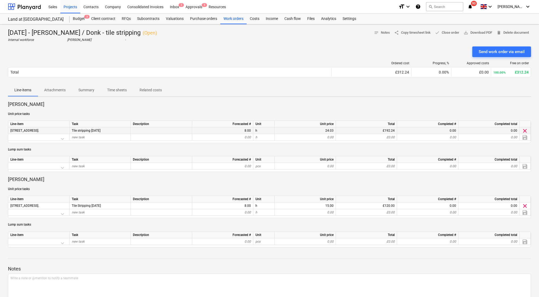
scroll to position [0, 0]
click at [390, 129] on div "£192.24" at bounding box center [366, 131] width 61 height 7
click at [75, 20] on div "Budget 3" at bounding box center [79, 19] width 18 height 11
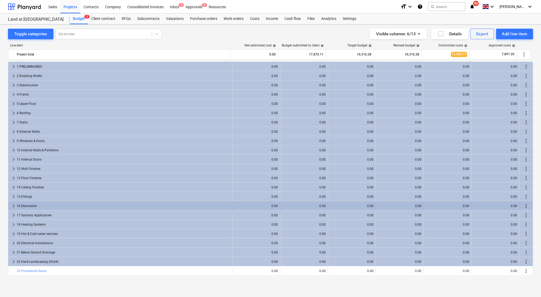
scroll to position [103, 0]
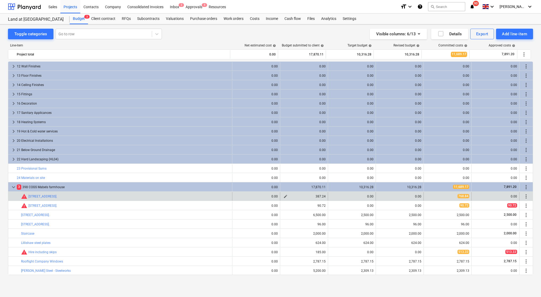
click at [283, 196] on span "edit" at bounding box center [285, 197] width 4 height 4
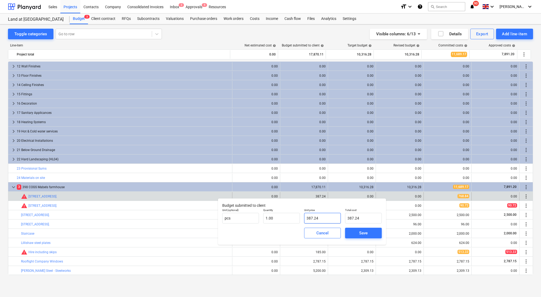
drag, startPoint x: 315, startPoint y: 217, endPoint x: 302, endPoint y: 217, distance: 12.5
click at [302, 217] on div "Unit price 387.24" at bounding box center [322, 216] width 41 height 19
type input "5"
type input "5.00"
type input "50"
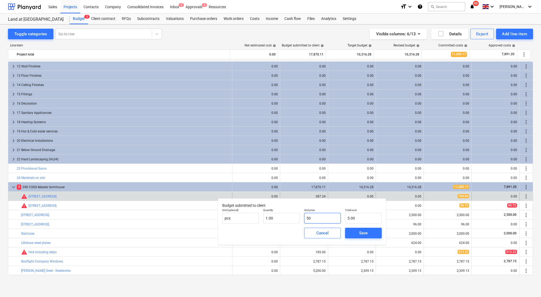
type input "50.00"
type input "500"
type input "500.00"
type input "50"
type input "50.00"
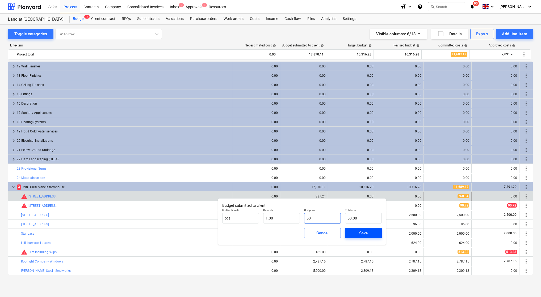
type input "5"
type input "5.00"
type input "0.00"
type input "1"
type input "1.00"
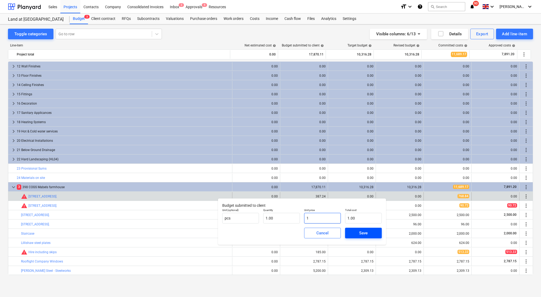
type input "11"
type input "11.00"
type input "112"
type input "112.00"
type input "1125"
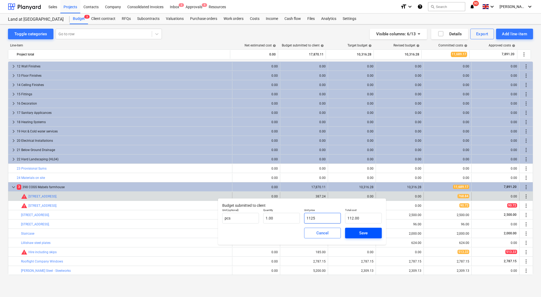
type input "1,125.00"
click at [364, 236] on div "Save" at bounding box center [363, 233] width 9 height 7
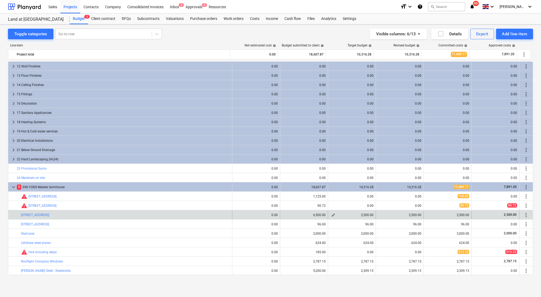
scroll to position [0, 0]
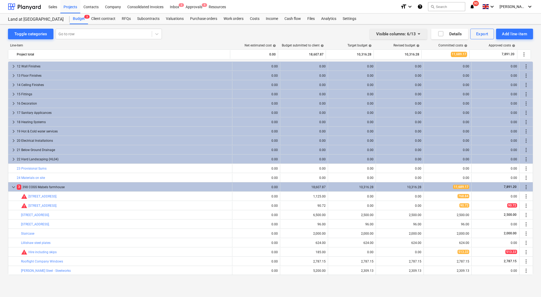
click at [417, 36] on icon "button" at bounding box center [419, 34] width 6 height 6
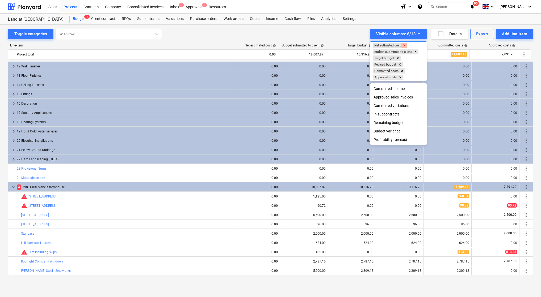
click at [406, 44] on icon "Remove Net estimated cost" at bounding box center [404, 46] width 4 height 4
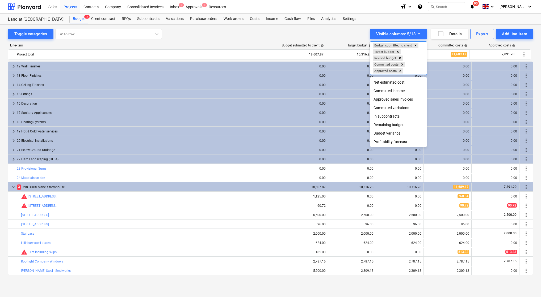
click at [234, 20] on div at bounding box center [270, 148] width 541 height 297
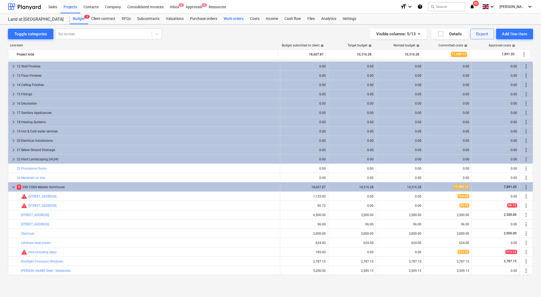
click at [234, 19] on div "Work orders" at bounding box center [233, 19] width 26 height 11
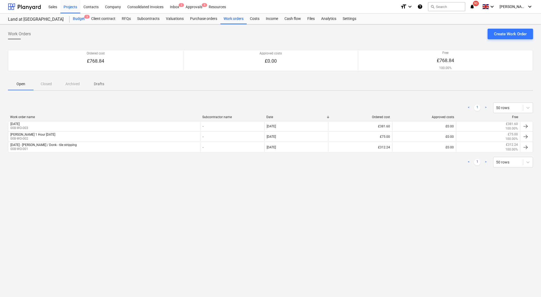
click at [85, 20] on div "Budget 3" at bounding box center [79, 19] width 18 height 11
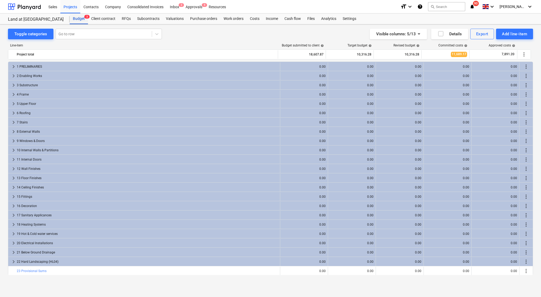
scroll to position [103, 0]
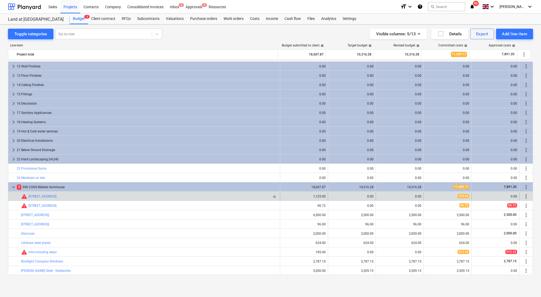
click at [25, 199] on span "warning" at bounding box center [24, 196] width 6 height 6
click at [273, 196] on span "bar_chart" at bounding box center [274, 197] width 4 height 4
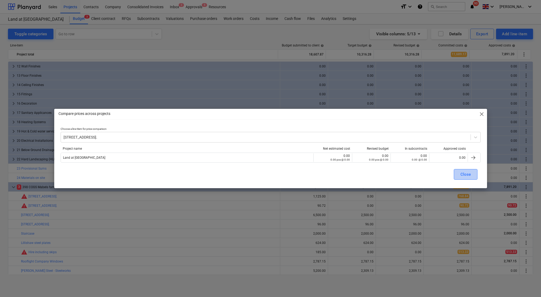
click at [460, 174] on div "Close" at bounding box center [465, 174] width 10 height 7
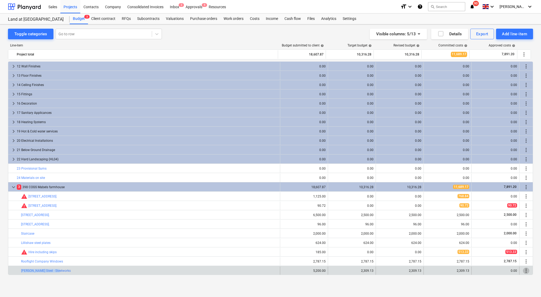
click at [523, 271] on span "more_vert" at bounding box center [526, 271] width 6 height 6
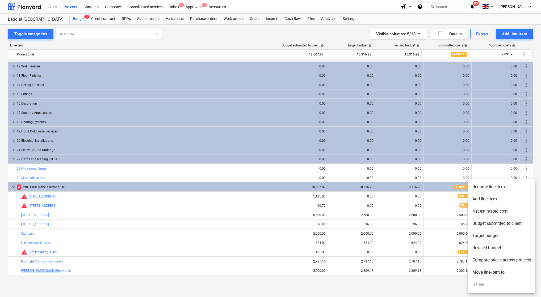
click at [496, 186] on li "Rename line-item" at bounding box center [501, 187] width 67 height 12
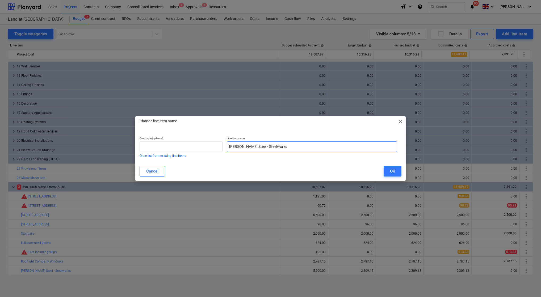
drag, startPoint x: 250, startPoint y: 146, endPoint x: 228, endPoint y: 146, distance: 21.8
click at [228, 146] on input "[PERSON_NAME] Steel - Steelworks" at bounding box center [312, 147] width 170 height 11
type input "Steelwork - Supply only"
drag, startPoint x: 395, startPoint y: 170, endPoint x: 392, endPoint y: 169, distance: 2.8
click at [395, 170] on div "OK" at bounding box center [392, 171] width 5 height 7
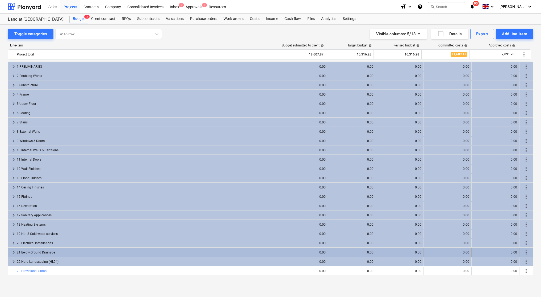
scroll to position [103, 0]
